Goal: Find specific page/section

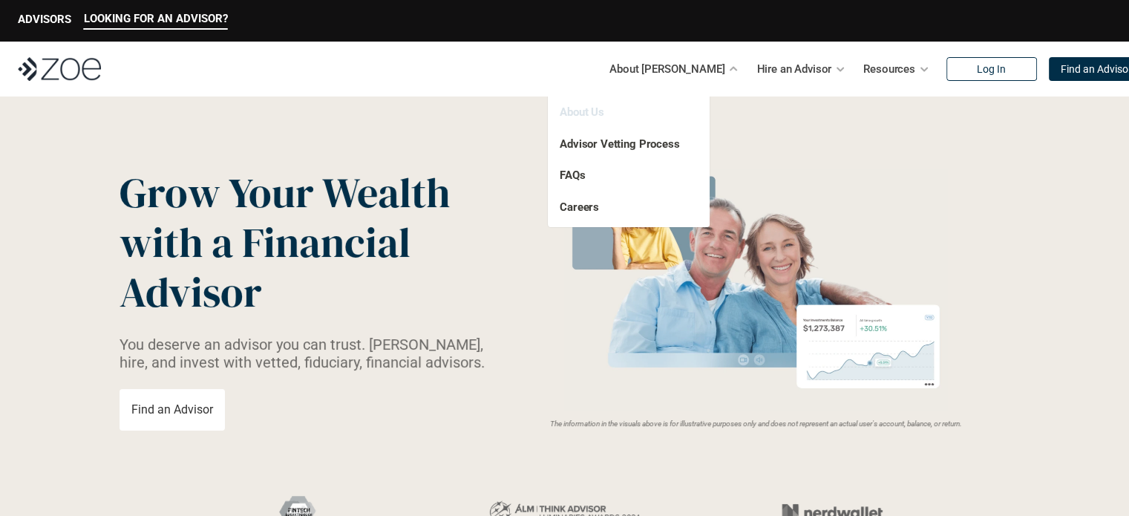
click at [588, 110] on link "About Us" at bounding box center [582, 111] width 45 height 13
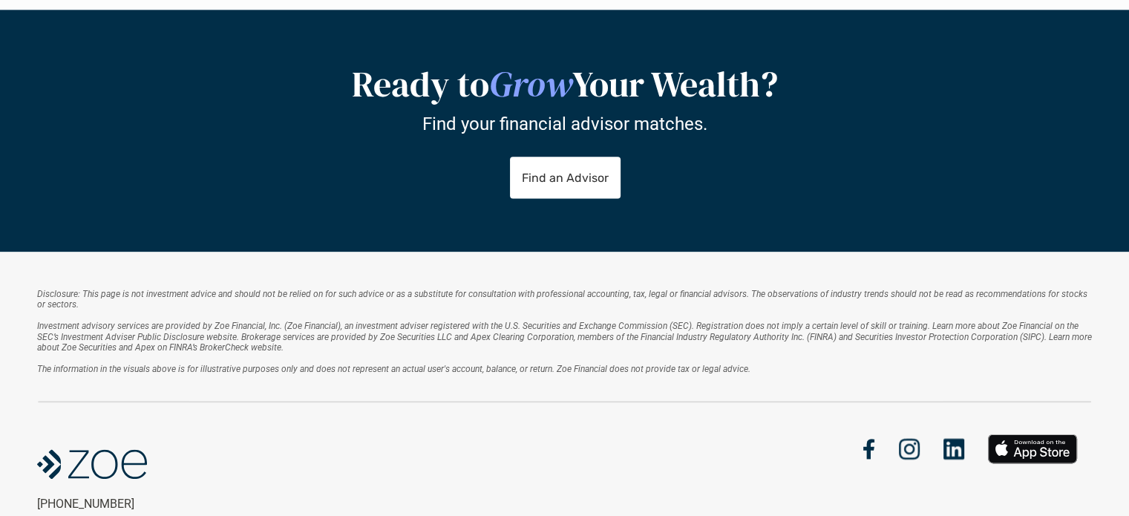
scroll to position [1707, 0]
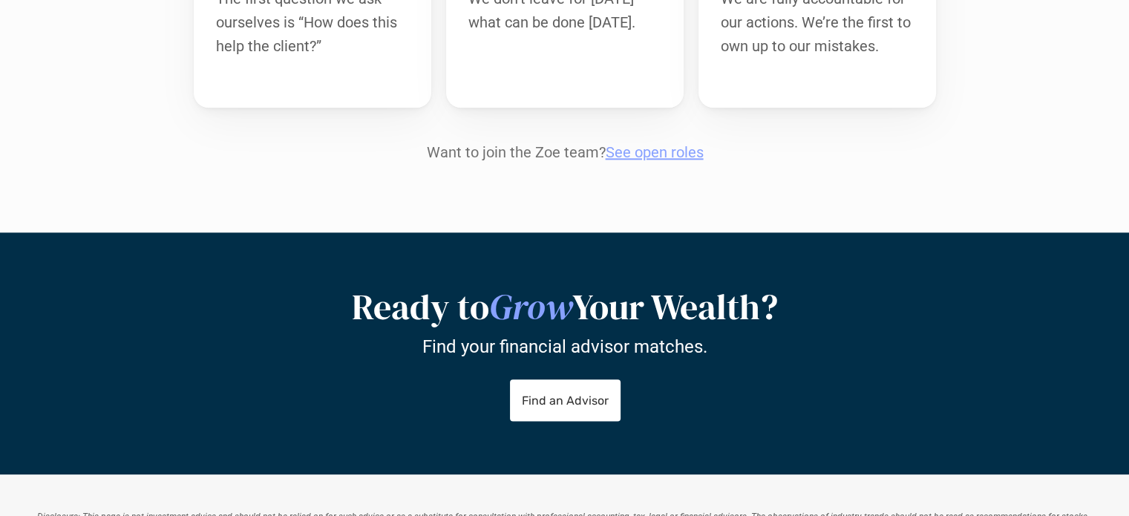
click at [662, 143] on link "See open roles" at bounding box center [654, 152] width 98 height 18
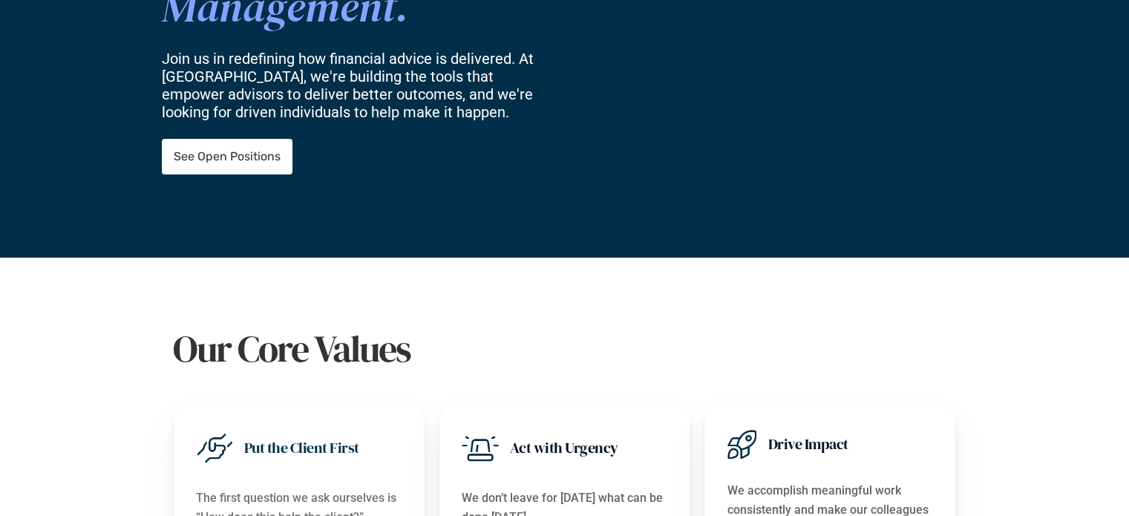
scroll to position [223, 0]
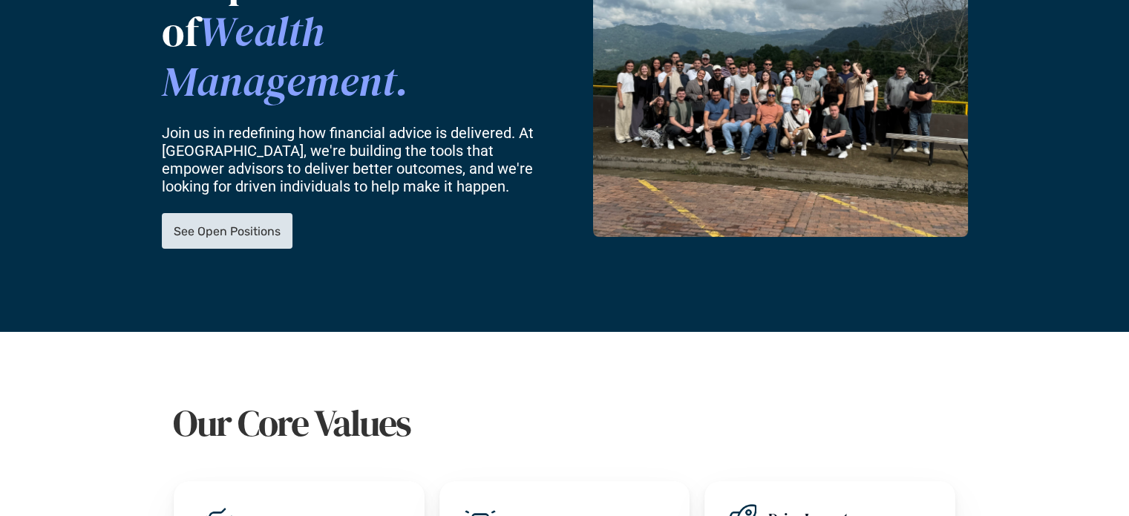
click at [226, 224] on p "See Open Positions" at bounding box center [227, 231] width 107 height 14
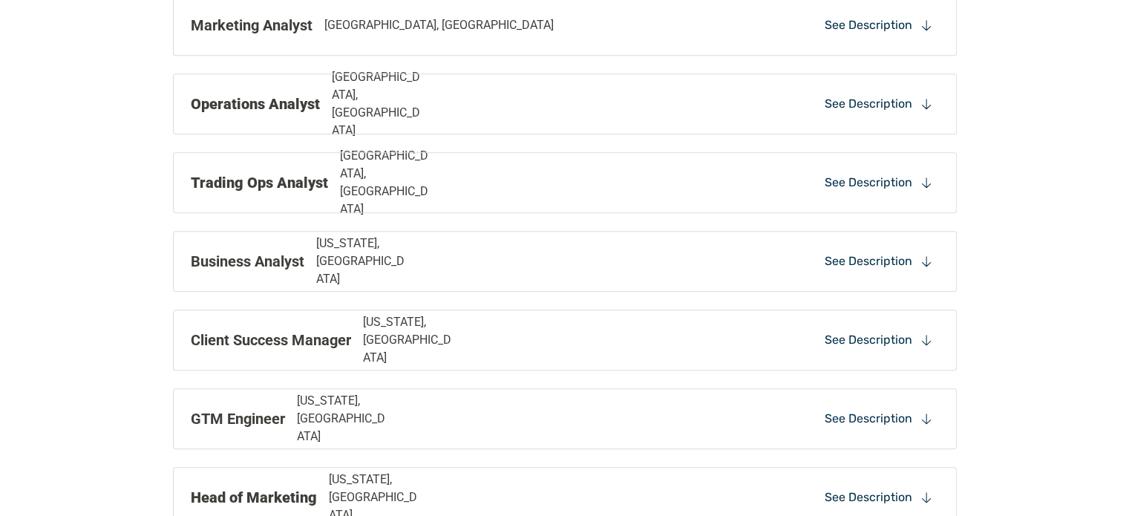
scroll to position [1475, 0]
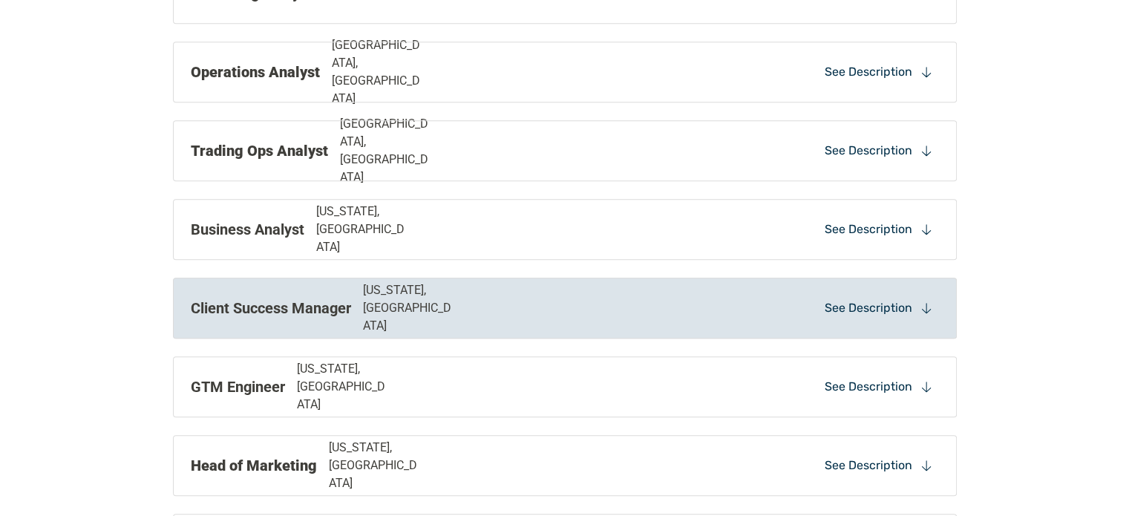
click at [861, 305] on p "See Description" at bounding box center [869, 308] width 88 height 16
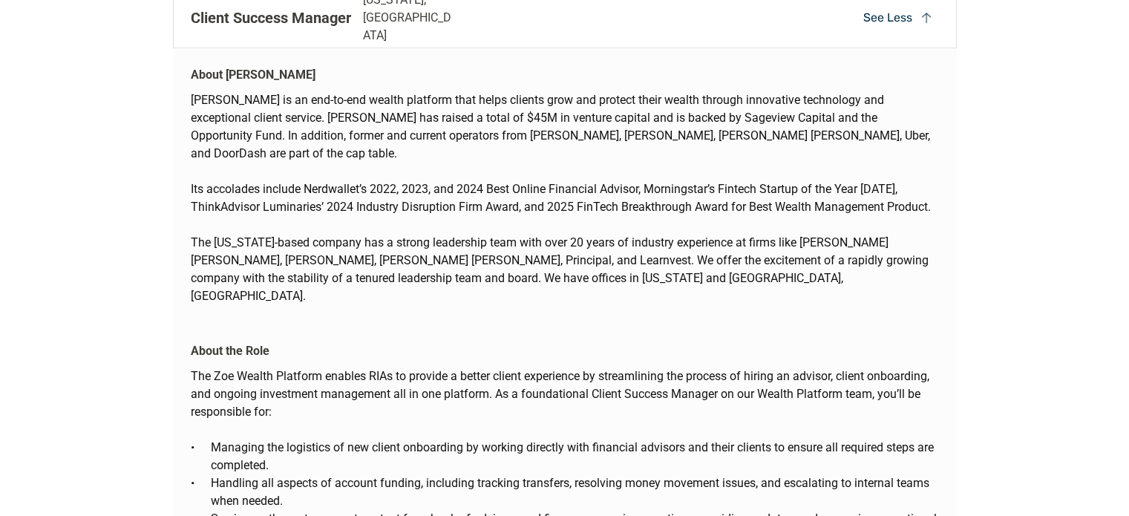
scroll to position [1772, 0]
